Goal: Communication & Community: Answer question/provide support

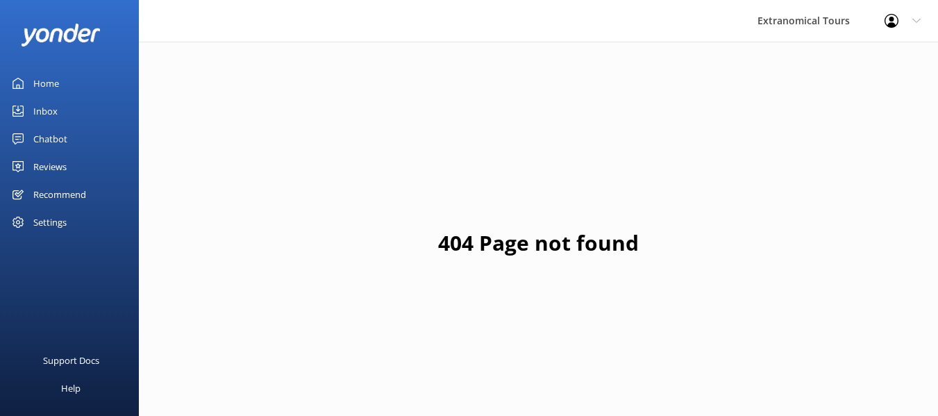
drag, startPoint x: 0, startPoint y: 0, endPoint x: 78, endPoint y: 114, distance: 138.3
click at [78, 114] on link "Inbox" at bounding box center [69, 111] width 139 height 28
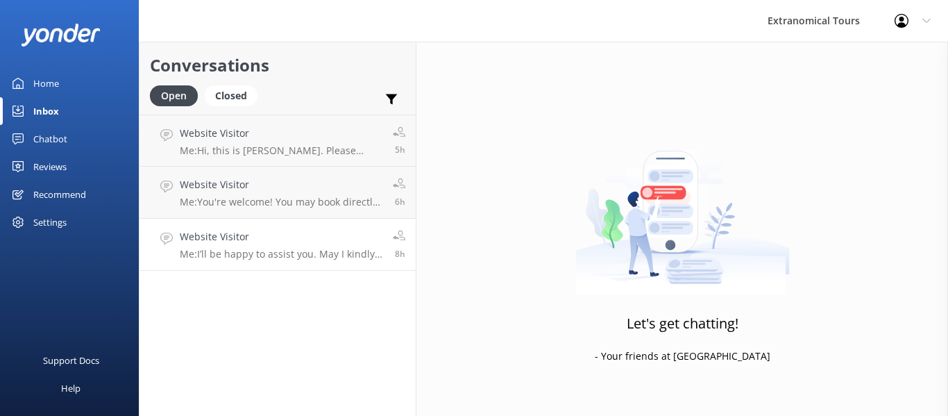
click at [372, 255] on p "Me: I’ll be happy to assist you. May I kindly ask for your name and contact num…" at bounding box center [281, 254] width 203 height 12
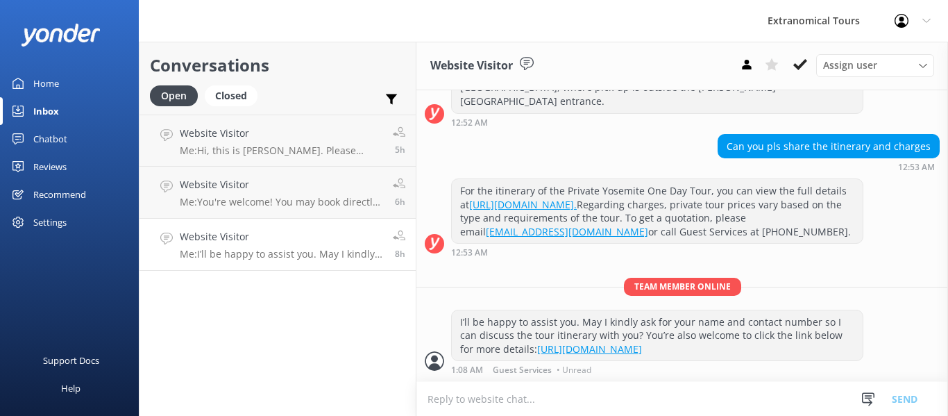
scroll to position [392, 0]
click at [869, 401] on icon at bounding box center [869, 399] width 14 height 14
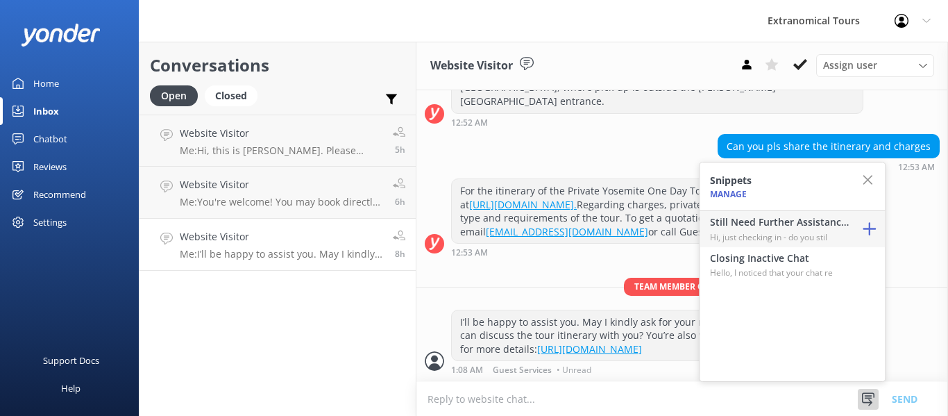
click at [792, 233] on p "Hi, just checking in - do you stil" at bounding box center [779, 236] width 139 height 13
type textarea "Hi, just checking in - do you still require assistance from our team on this? T…"
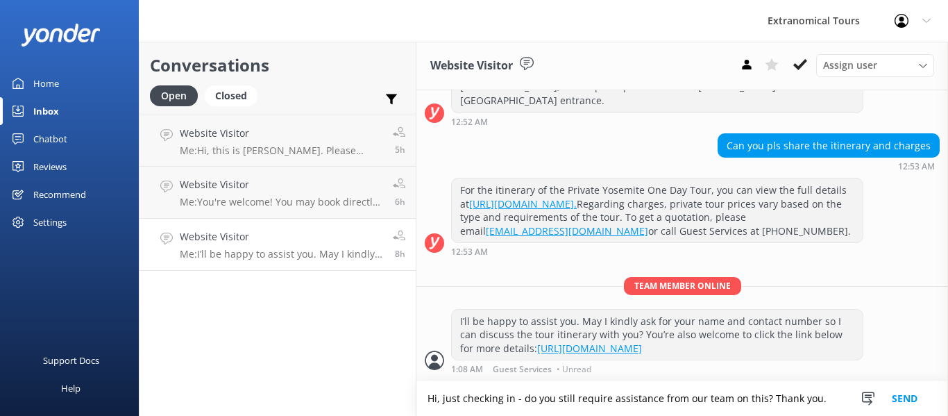
click at [891, 389] on button "Send" at bounding box center [905, 398] width 52 height 35
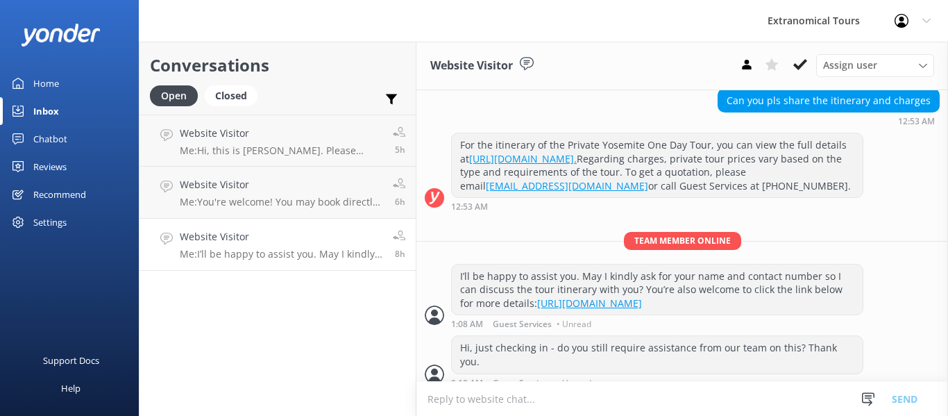
scroll to position [437, 0]
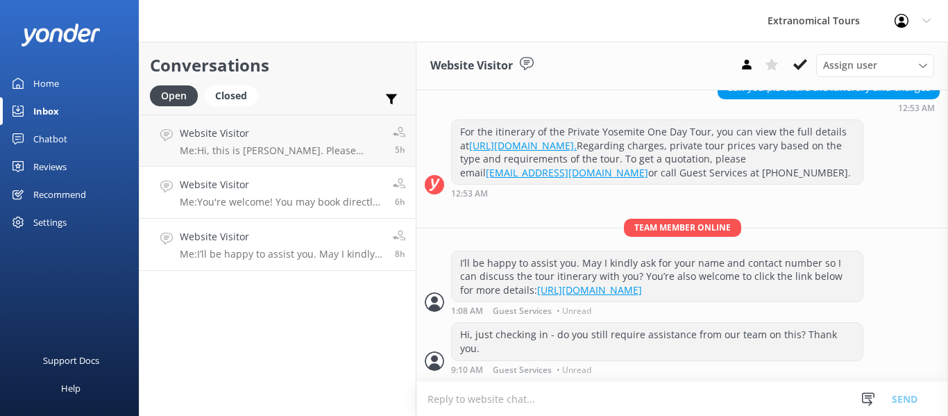
click at [259, 193] on div "Website Visitor Me: You're welcome! You may book directly with us and receive a…" at bounding box center [281, 192] width 203 height 31
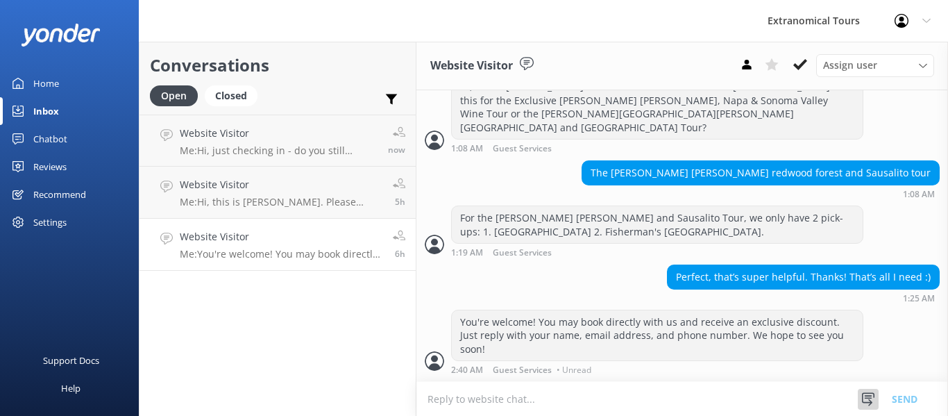
scroll to position [624, 0]
click at [878, 395] on div at bounding box center [868, 399] width 21 height 21
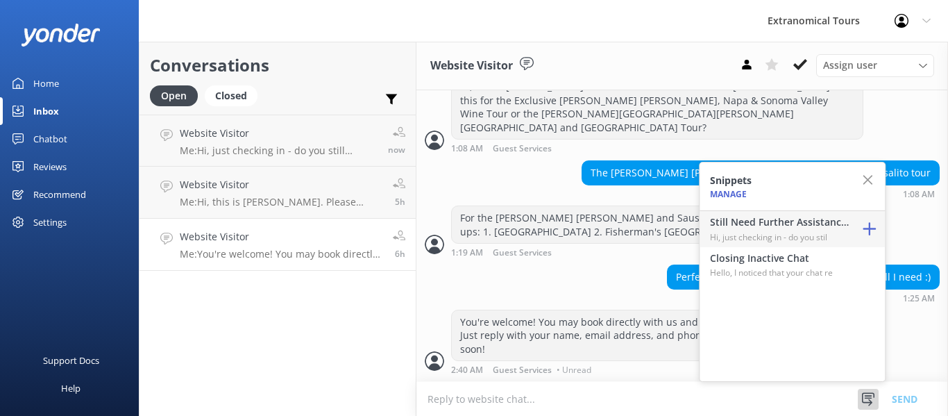
click at [810, 235] on p "Hi, just checking in - do you stil" at bounding box center [779, 236] width 139 height 13
type textarea "Hi, just checking in - do you still require assistance from our team on this? T…"
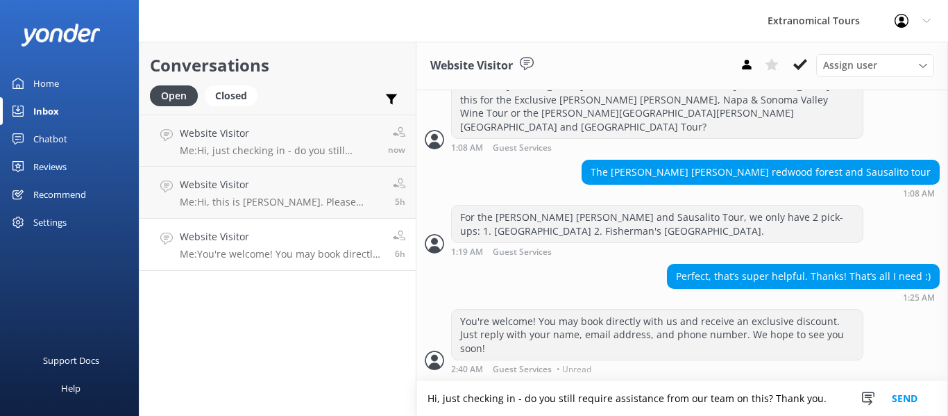
click at [910, 399] on button "Send" at bounding box center [905, 398] width 52 height 35
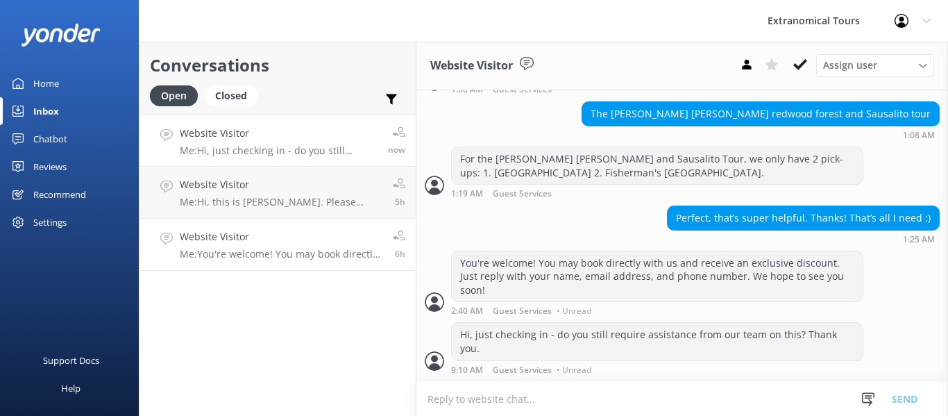
scroll to position [669, 0]
click at [328, 268] on link "Website Visitor Me: You're welcome! You may book directly with us and receive a…" at bounding box center [278, 245] width 276 height 52
click at [332, 205] on p "Me: Hi, this is [PERSON_NAME]. Please provide your booking reference number and…" at bounding box center [281, 202] width 203 height 12
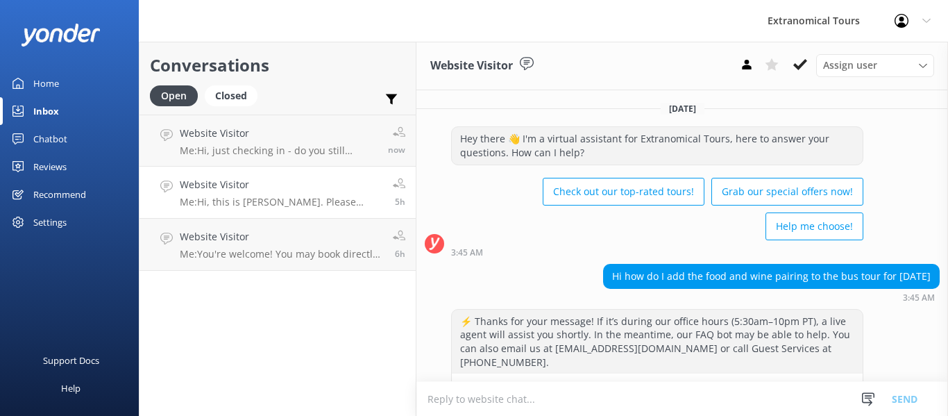
scroll to position [158, 0]
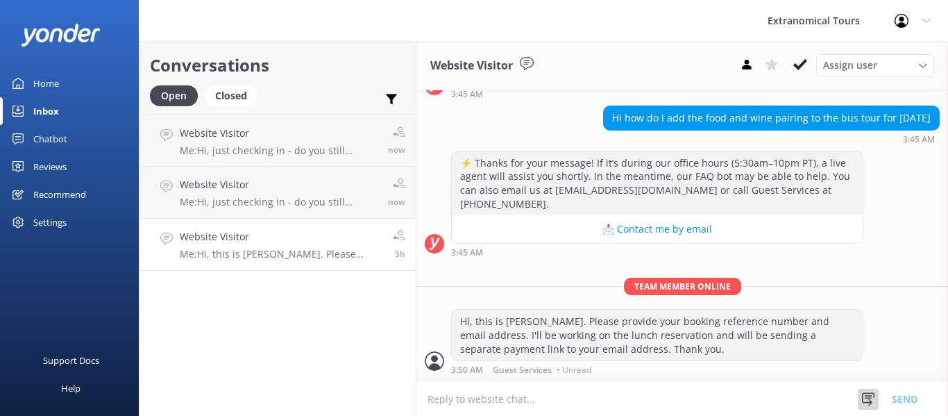
click at [872, 399] on icon at bounding box center [869, 399] width 14 height 14
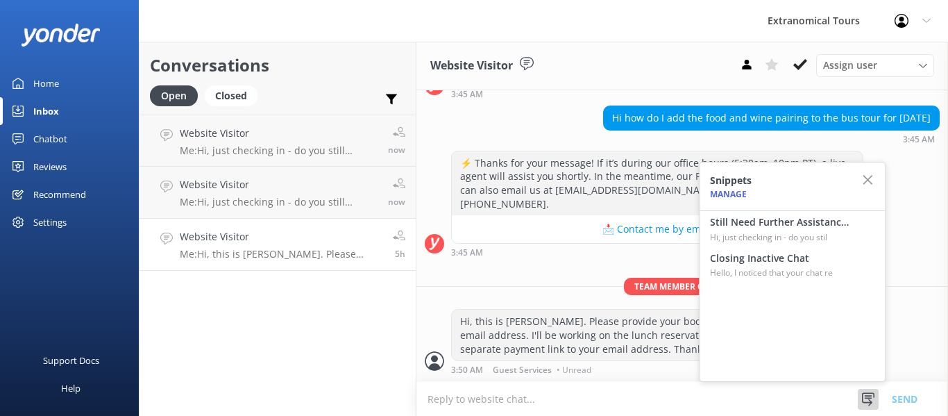
click at [782, 205] on div "Snippets Manage" at bounding box center [792, 186] width 185 height 49
click at [783, 233] on p "Hi, just checking in - do you stil" at bounding box center [779, 236] width 139 height 13
type textarea "Hi, just checking in - do you still require assistance from our team on this? T…"
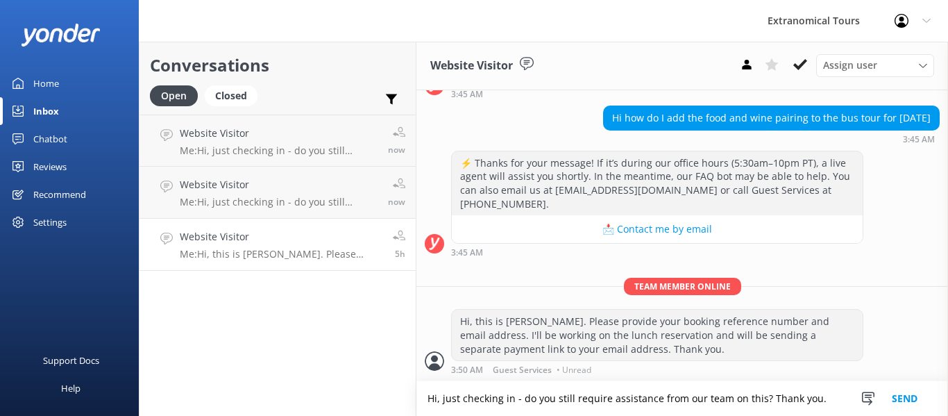
click at [916, 398] on button "Send" at bounding box center [905, 398] width 52 height 35
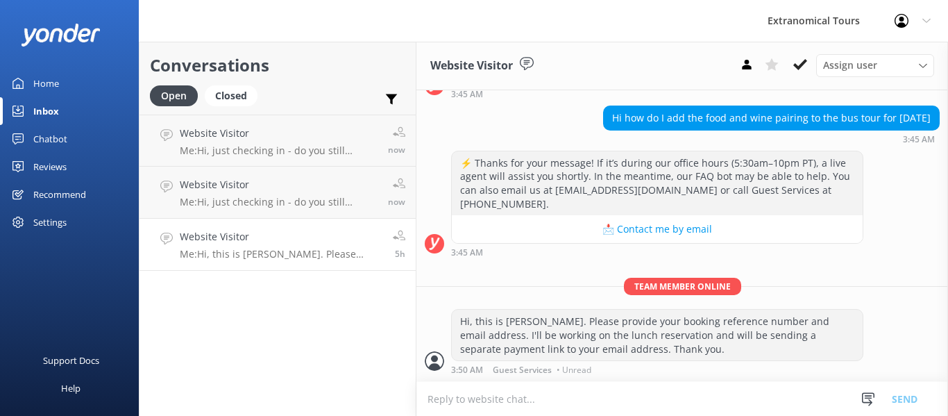
scroll to position [203, 0]
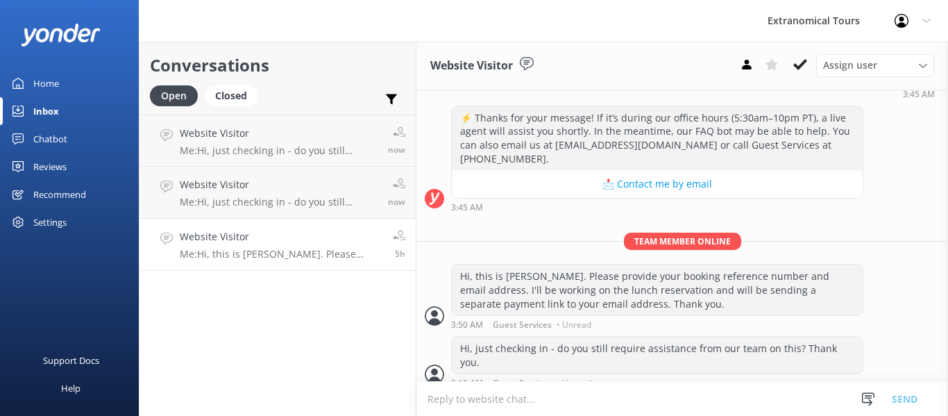
click at [350, 257] on p "Me: Hi, this is [PERSON_NAME]. Please provide your booking reference number and…" at bounding box center [281, 254] width 203 height 12
